Goal: Task Accomplishment & Management: Manage account settings

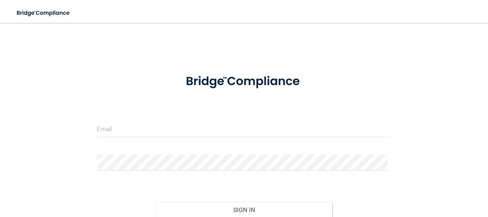
scroll to position [36, 0]
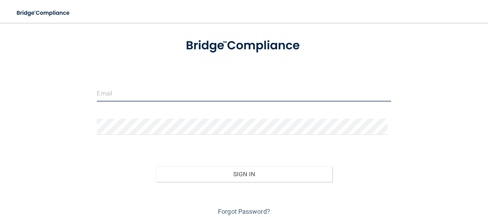
type input "[EMAIL_ADDRESS][DOMAIN_NAME]"
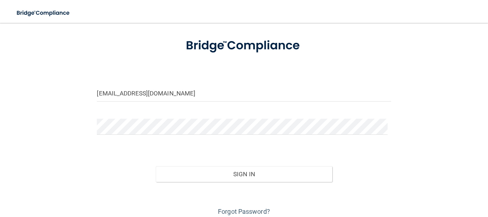
click at [289, 183] on div "Forgot Password?" at bounding box center [243, 200] width 305 height 36
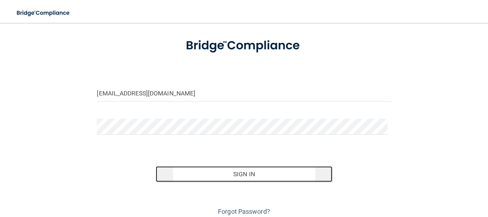
click at [288, 175] on button "Sign In" at bounding box center [244, 174] width 176 height 16
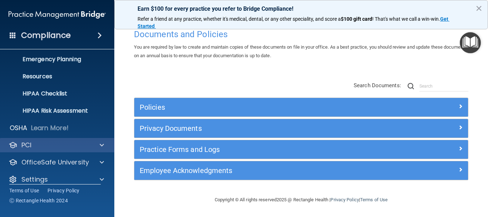
scroll to position [80, 0]
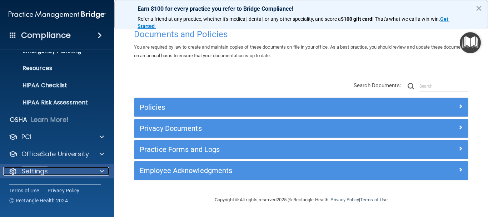
click at [59, 171] on div "Settings" at bounding box center [47, 171] width 89 height 9
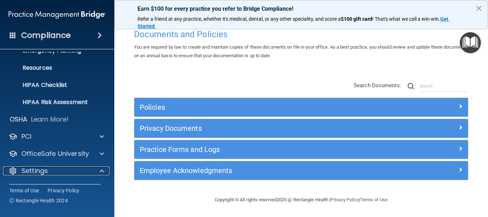
scroll to position [148, 0]
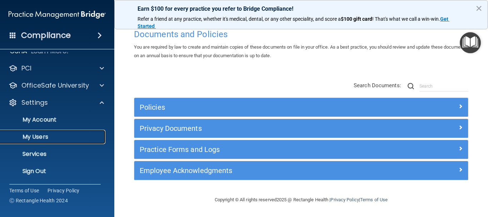
click at [47, 139] on p "My Users" at bounding box center [53, 136] width 97 height 7
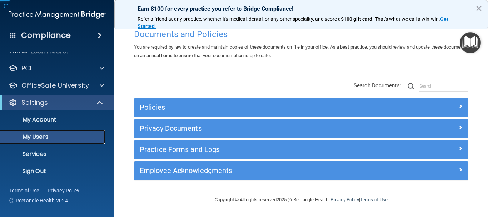
scroll to position [28, 0]
select select "20"
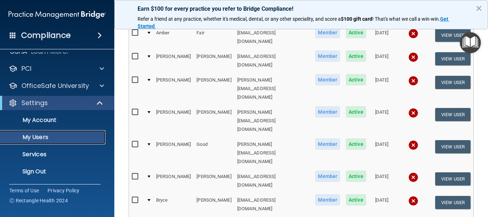
scroll to position [393, 0]
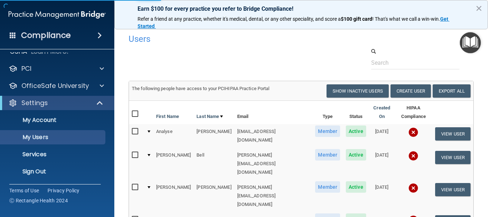
select select "20"
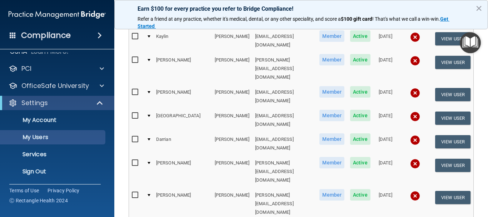
scroll to position [357, 0]
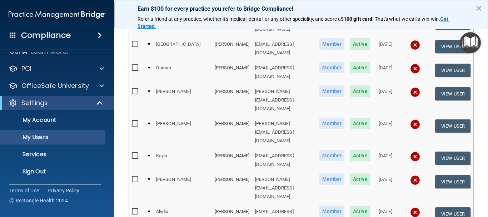
select select "20"
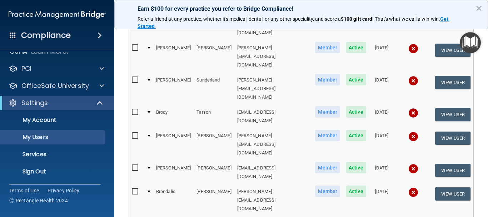
scroll to position [389, 0]
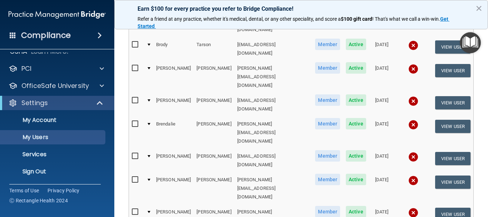
select select "20"
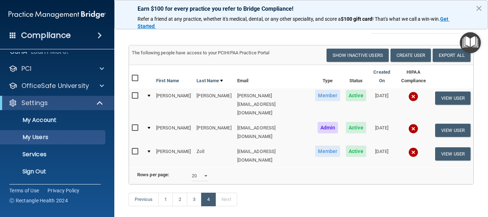
scroll to position [13, 0]
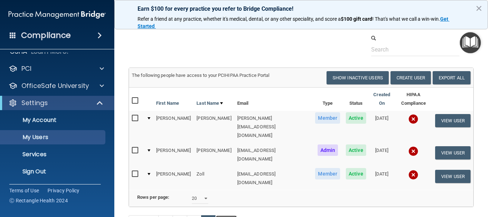
click at [408, 79] on button "Create User" at bounding box center [410, 77] width 40 height 13
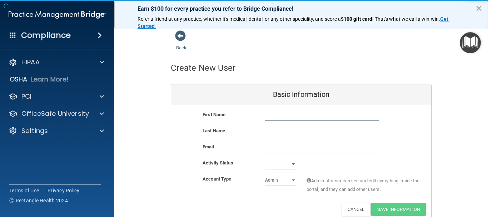
click at [273, 120] on input "text" at bounding box center [322, 115] width 114 height 11
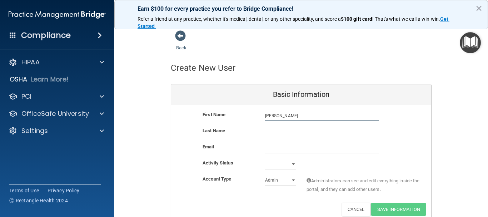
type input "[PERSON_NAME]"
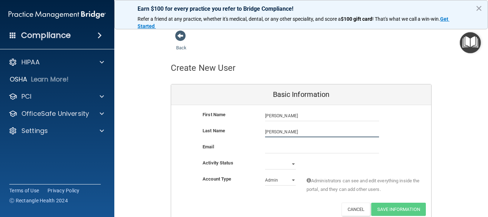
type input "[PERSON_NAME]"
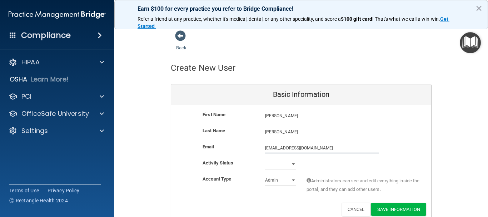
type input "[EMAIL_ADDRESS][DOMAIN_NAME]"
click at [285, 167] on select "Active Inactive" at bounding box center [280, 164] width 31 height 11
select select "active"
click at [265, 159] on select "Active Inactive" at bounding box center [280, 164] width 31 height 11
click at [281, 176] on select "Admin Member" at bounding box center [280, 180] width 31 height 11
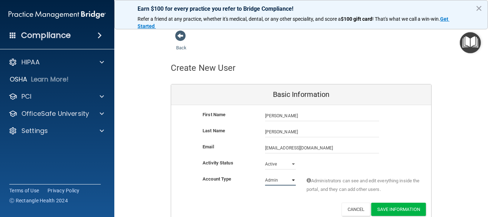
select select "practice_member"
click at [265, 175] on select "Admin Member" at bounding box center [280, 180] width 31 height 11
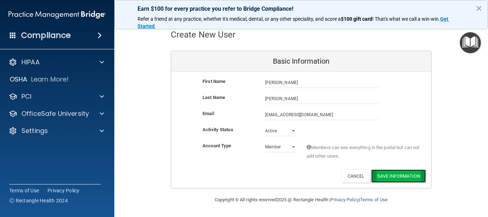
click at [386, 173] on button "Save Information" at bounding box center [398, 175] width 55 height 13
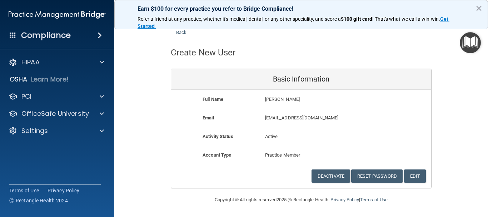
scroll to position [15, 0]
click at [180, 33] on link "Back" at bounding box center [181, 28] width 10 height 14
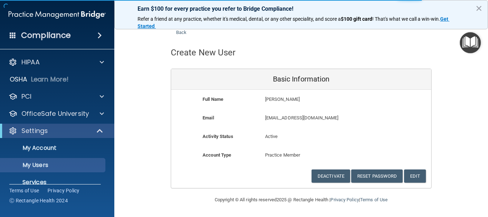
select select "20"
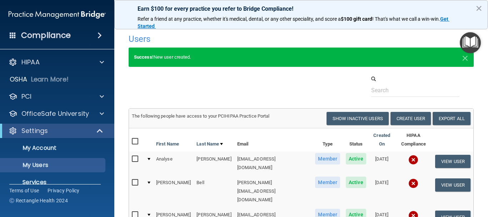
scroll to position [71, 0]
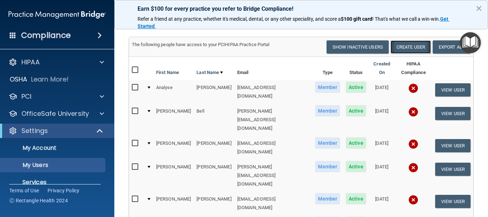
click at [411, 44] on button "Create User" at bounding box center [410, 46] width 40 height 13
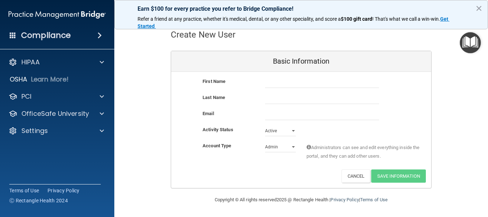
scroll to position [33, 0]
click at [270, 83] on input "text" at bounding box center [322, 82] width 114 height 11
type input "[PERSON_NAME]"
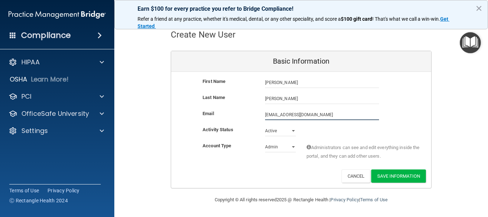
type input "[EMAIL_ADDRESS][DOMAIN_NAME]"
click at [277, 146] on select "Admin Member" at bounding box center [280, 146] width 31 height 11
select select "practice_member"
click at [265, 141] on select "Admin Member" at bounding box center [280, 146] width 31 height 11
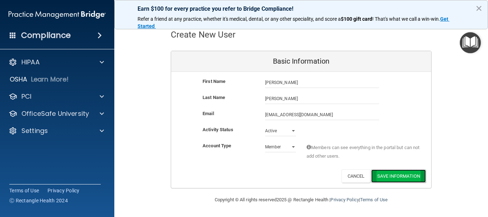
click at [409, 176] on button "Save Information" at bounding box center [398, 175] width 55 height 13
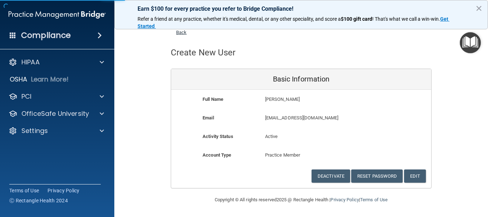
click at [180, 33] on link "Back" at bounding box center [181, 28] width 10 height 14
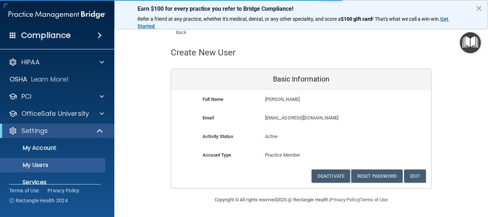
select select "20"
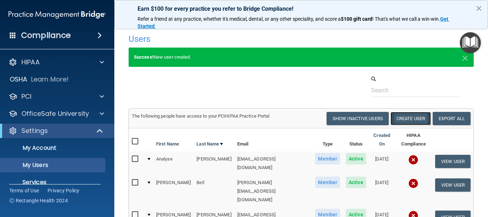
click at [402, 119] on button "Create User" at bounding box center [410, 118] width 40 height 13
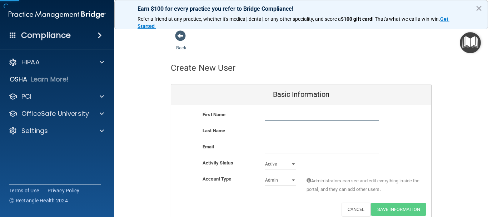
click at [286, 117] on input "text" at bounding box center [322, 115] width 114 height 11
type input "[PERSON_NAME]"
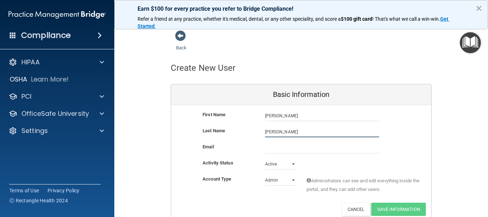
type input "[PERSON_NAME]"
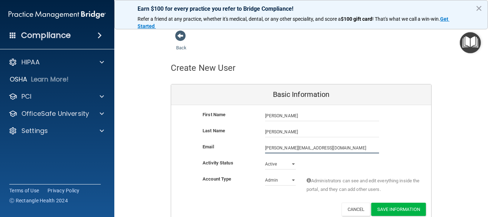
type input "[PERSON_NAME][EMAIL_ADDRESS][DOMAIN_NAME]"
click at [267, 175] on select "Admin Member" at bounding box center [280, 180] width 31 height 11
select select "practice_member"
click at [265, 175] on select "Admin Member" at bounding box center [280, 180] width 31 height 11
click at [410, 206] on button "Save Information" at bounding box center [398, 208] width 55 height 13
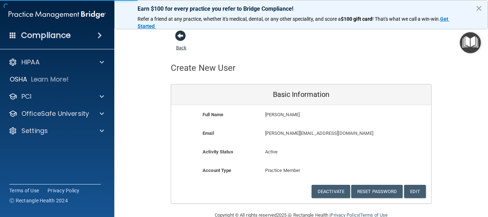
click at [175, 32] on span at bounding box center [180, 35] width 11 height 11
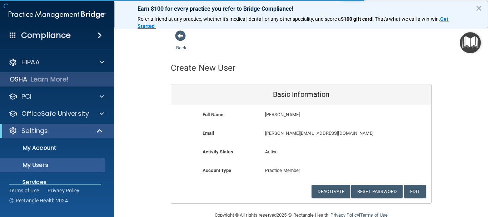
select select "20"
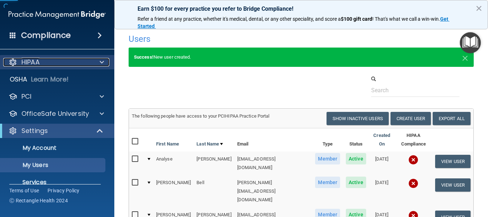
click at [42, 60] on div "HIPAA" at bounding box center [47, 62] width 89 height 9
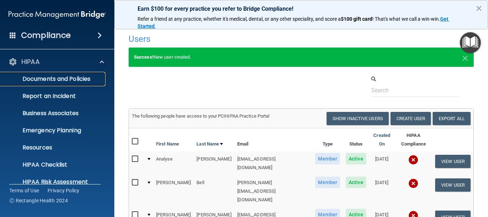
click at [50, 84] on link "Documents and Policies" at bounding box center [49, 79] width 112 height 14
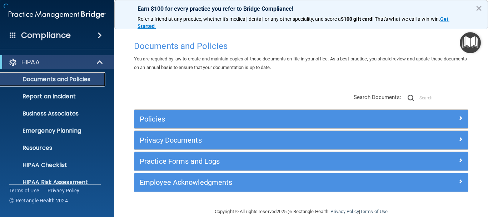
scroll to position [12, 0]
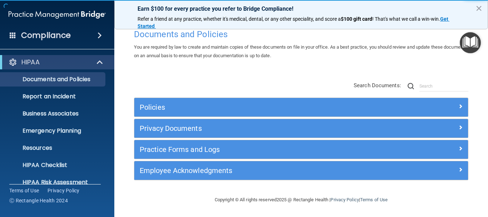
click at [167, 116] on div "Policies" at bounding box center [301, 107] width 334 height 19
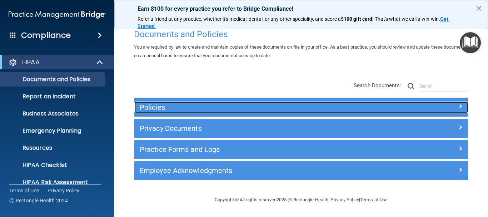
click at [165, 109] on h5 "Policies" at bounding box center [260, 107] width 240 height 8
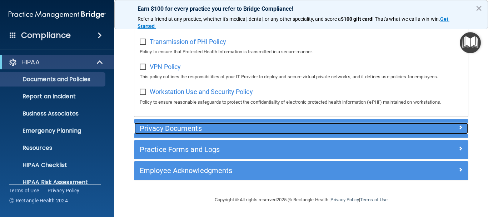
click at [189, 132] on h5 "Privacy Documents" at bounding box center [260, 128] width 240 height 8
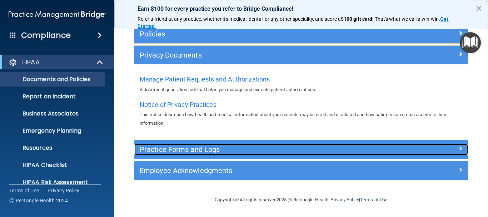
click at [191, 150] on h5 "Practice Forms and Logs" at bounding box center [260, 149] width 240 height 8
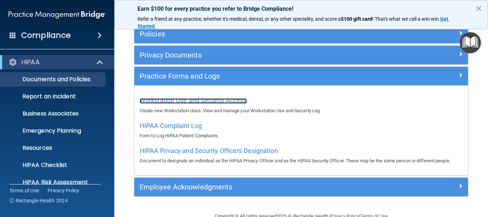
click at [199, 99] on span "Workstation Use and Security Access" at bounding box center [193, 99] width 107 height 7
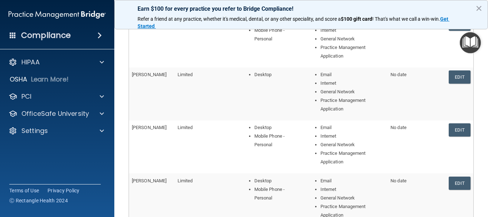
scroll to position [214, 0]
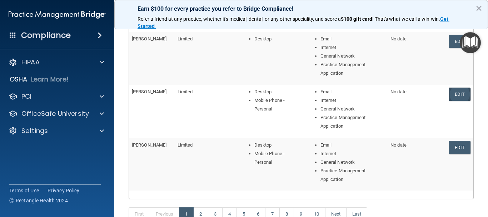
click at [450, 91] on link "Edit" at bounding box center [460, 93] width 22 height 13
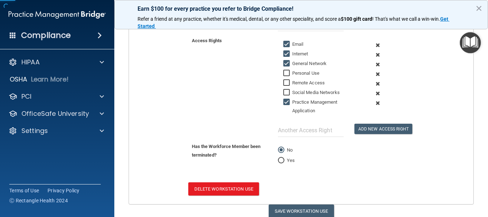
scroll to position [208, 0]
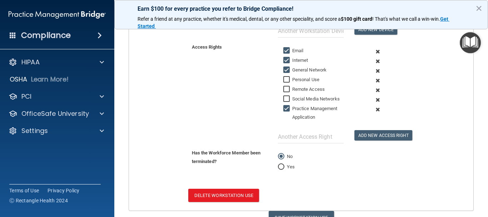
click at [282, 167] on label "Yes" at bounding box center [286, 166] width 17 height 9
click at [282, 167] on input "Yes" at bounding box center [281, 166] width 6 height 5
radio input "true"
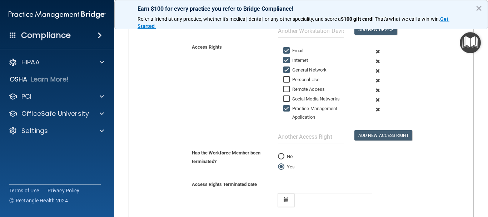
scroll to position [244, 0]
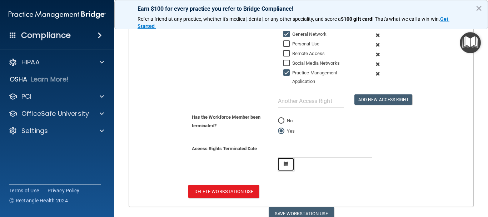
click at [286, 161] on button "button" at bounding box center [285, 163] width 16 height 13
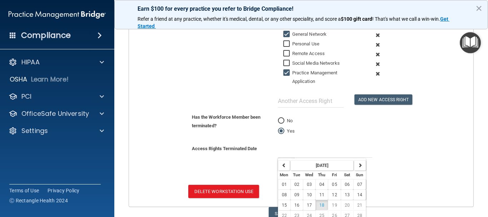
scroll to position [268, 0]
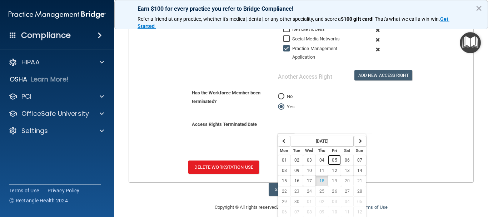
click at [331, 164] on button "05" at bounding box center [334, 160] width 12 height 10
type input "[DATE]"
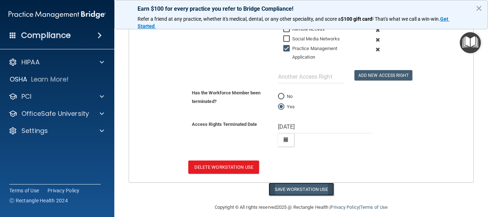
click at [299, 186] on button "Save Workstation Use" at bounding box center [301, 188] width 65 height 13
select select "? string:Limited ?"
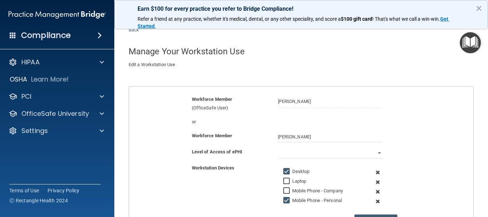
scroll to position [0, 0]
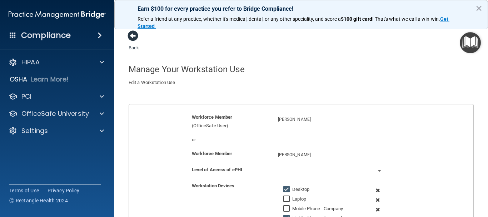
click at [133, 39] on span at bounding box center [132, 35] width 11 height 11
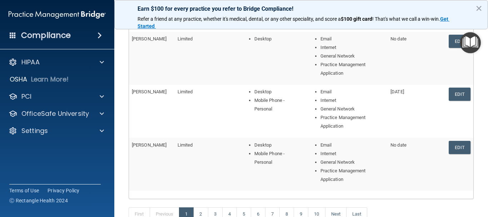
scroll to position [179, 0]
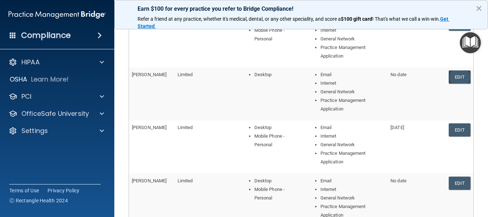
click at [454, 77] on link "Edit" at bounding box center [460, 76] width 22 height 13
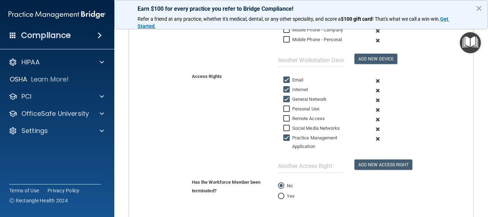
click at [479, 8] on button "×" at bounding box center [478, 7] width 7 height 11
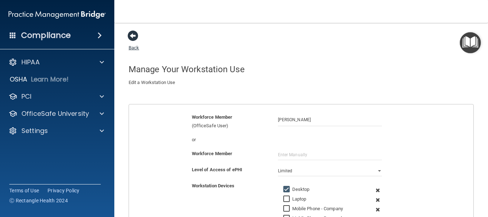
click at [134, 36] on span at bounding box center [132, 35] width 11 height 11
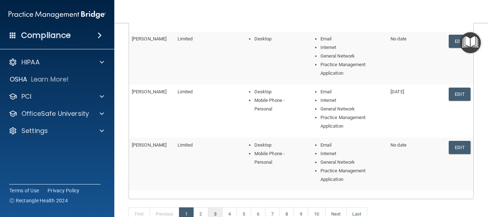
scroll to position [293, 0]
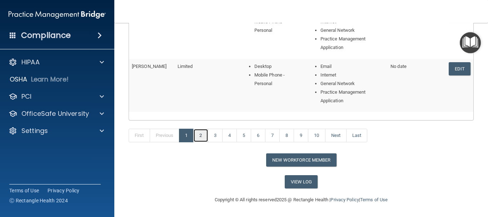
click at [202, 136] on link "2" at bounding box center [200, 136] width 15 height 14
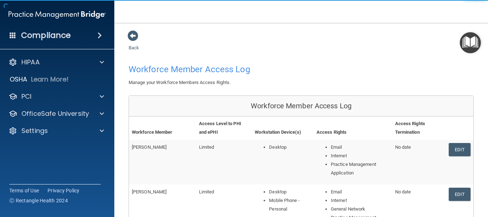
scroll to position [71, 0]
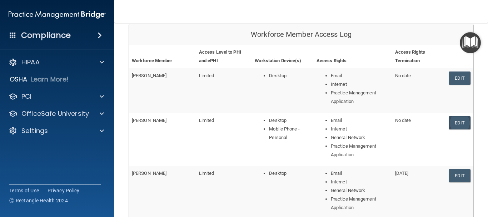
click at [462, 122] on link "Edit" at bounding box center [460, 122] width 22 height 13
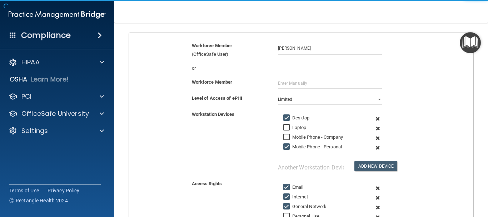
scroll to position [244, 0]
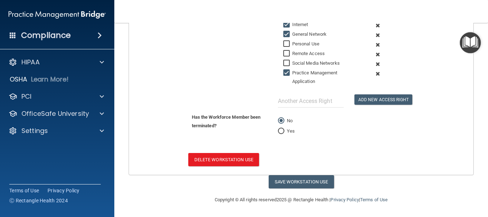
click at [279, 129] on input "Yes" at bounding box center [281, 131] width 6 height 5
radio input "true"
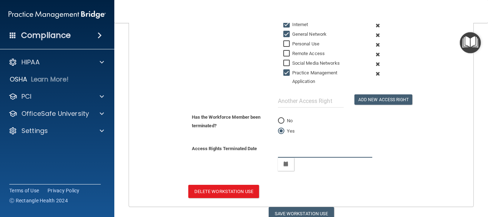
click at [290, 151] on input "text" at bounding box center [325, 150] width 95 height 13
click at [312, 212] on button "Save Workstation Use" at bounding box center [301, 213] width 65 height 13
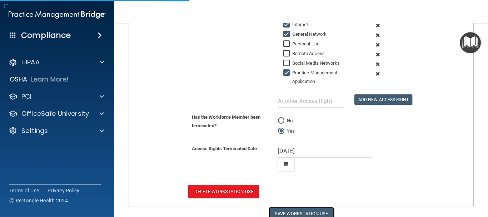
type input "[DATE]"
select select "? string:Limited ?"
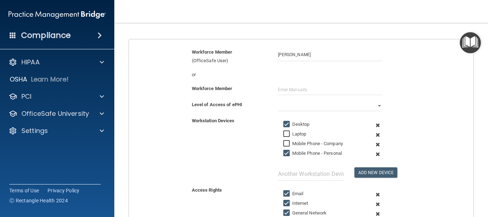
scroll to position [0, 0]
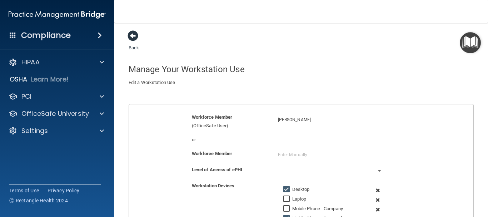
click at [135, 35] on span at bounding box center [132, 35] width 11 height 11
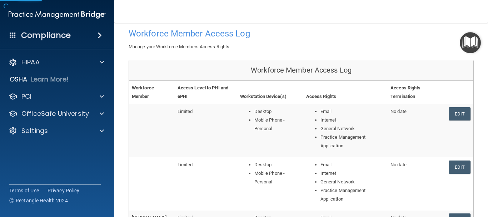
scroll to position [71, 0]
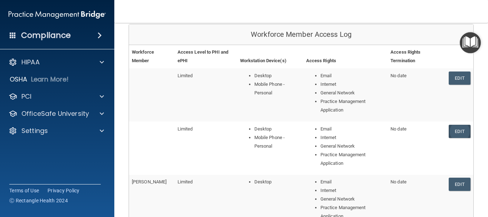
click at [461, 130] on link "Edit" at bounding box center [460, 131] width 22 height 13
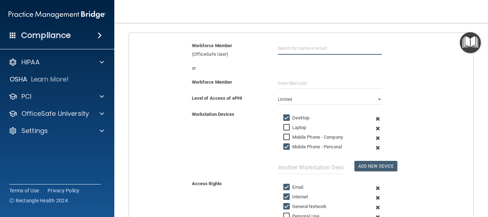
click at [285, 50] on input "text" at bounding box center [330, 47] width 104 height 13
type input "[PERSON_NAME]"
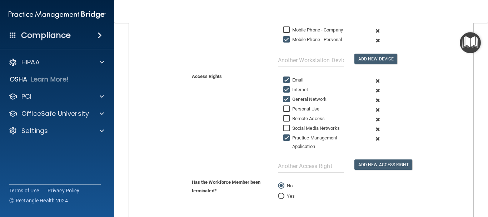
scroll to position [214, 0]
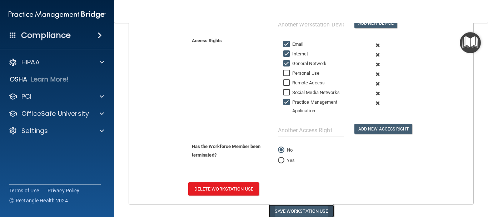
click at [305, 212] on button "Save Workstation Use" at bounding box center [301, 210] width 65 height 13
select select "? string:Limited ?"
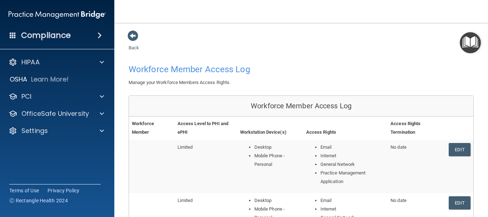
scroll to position [71, 0]
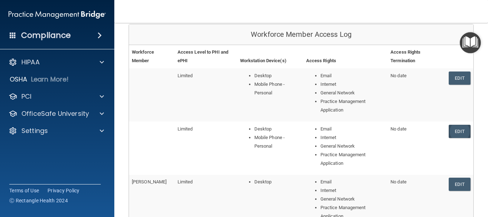
click at [454, 127] on link "Edit" at bounding box center [460, 131] width 22 height 13
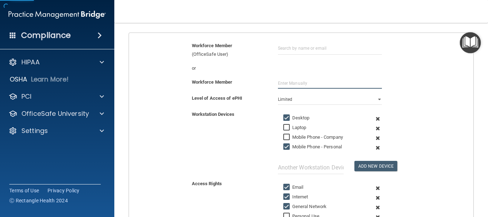
click at [302, 83] on input "text" at bounding box center [330, 83] width 104 height 11
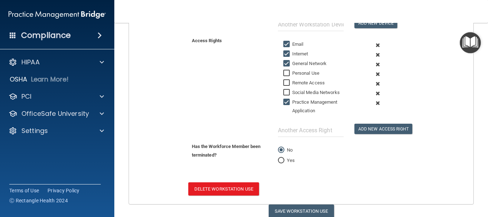
scroll to position [244, 0]
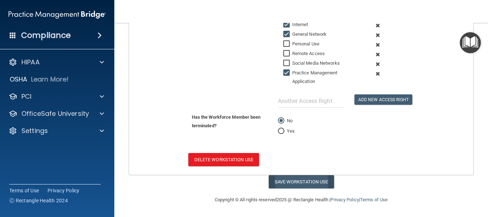
type input "[PERSON_NAME]"
click at [296, 181] on button "Save Workstation Use" at bounding box center [301, 181] width 65 height 13
select select "? string:Limited ?"
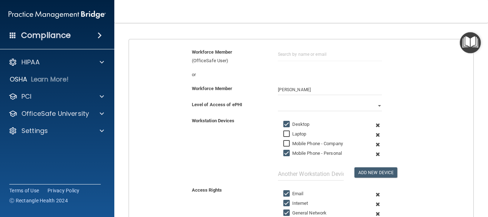
scroll to position [0, 0]
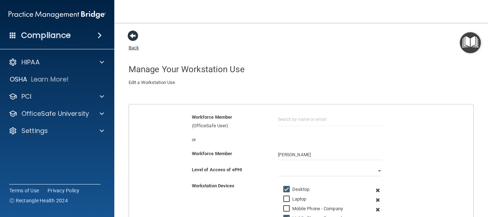
click at [136, 36] on span at bounding box center [132, 35] width 11 height 11
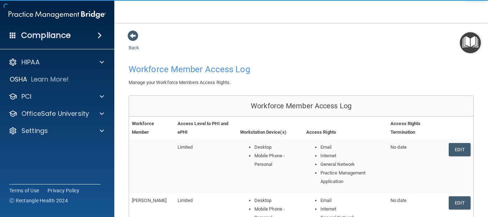
scroll to position [36, 0]
